Goal: Check status: Check status

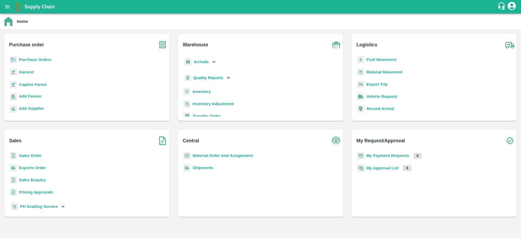
click at [29, 57] on p "Purchase Orders" at bounding box center [35, 60] width 33 height 6
click at [29, 60] on b "Purchase Orders" at bounding box center [35, 60] width 33 height 4
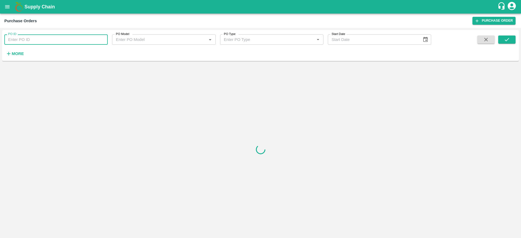
click at [31, 38] on input "PO ID" at bounding box center [55, 39] width 103 height 10
type input "164374"
click at [501, 36] on button "submit" at bounding box center [506, 40] width 17 height 8
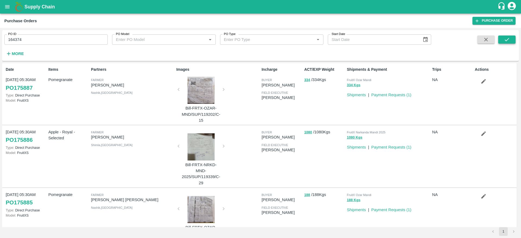
click at [506, 40] on icon "submit" at bounding box center [507, 39] width 4 height 3
